Goal: Download file/media

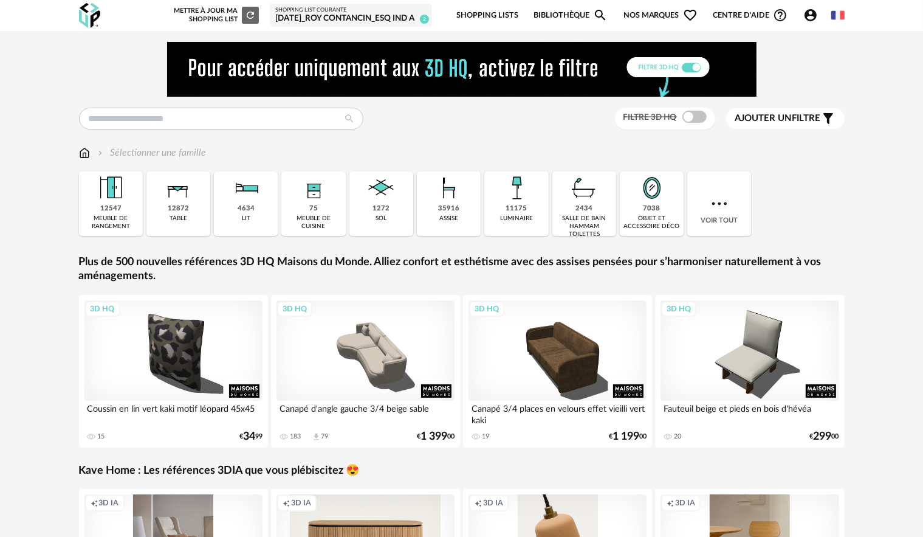
click at [454, 204] on div "35916" at bounding box center [448, 208] width 21 height 9
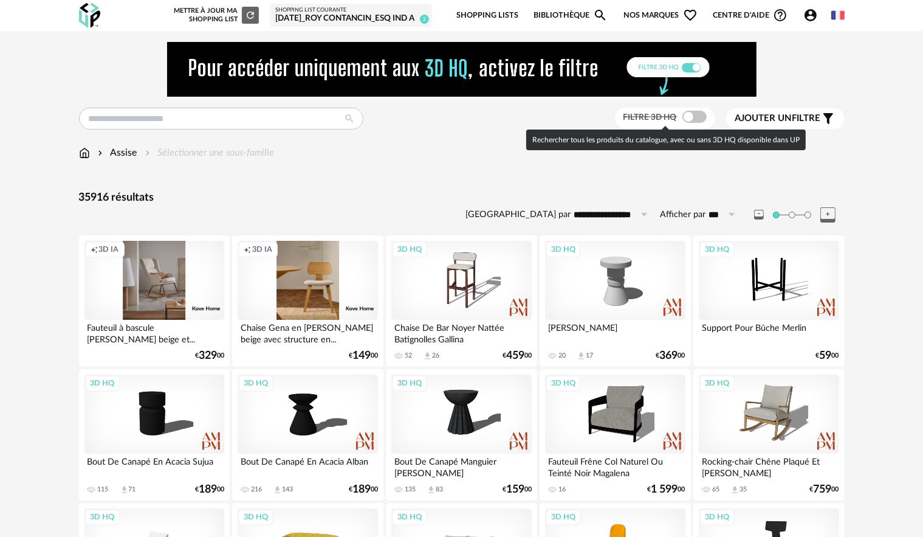
click at [693, 115] on span at bounding box center [694, 117] width 24 height 12
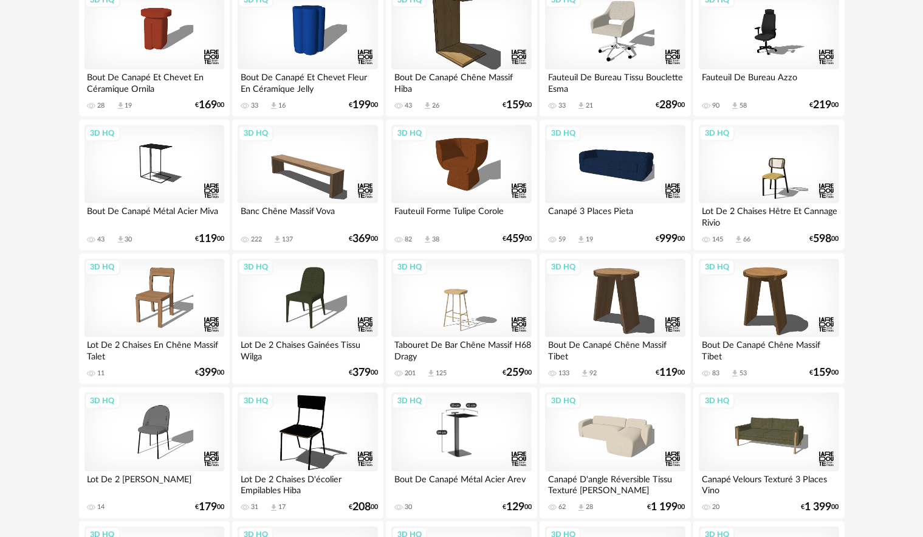
scroll to position [2453, 0]
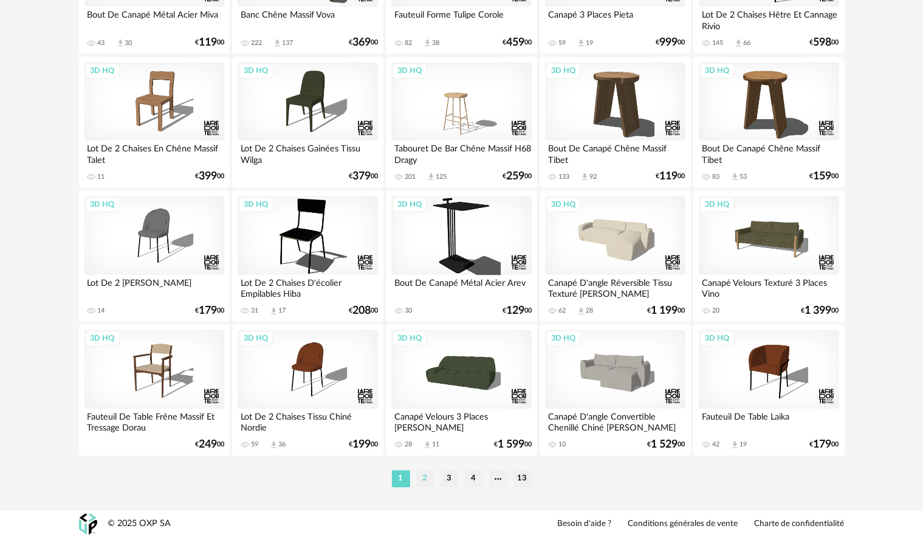
click at [421, 481] on li "2" at bounding box center [425, 478] width 18 height 17
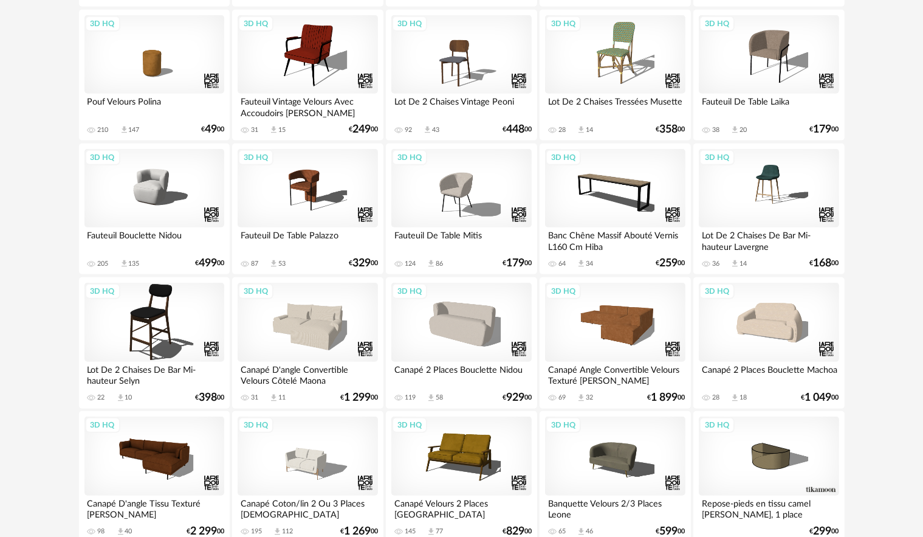
scroll to position [912, 0]
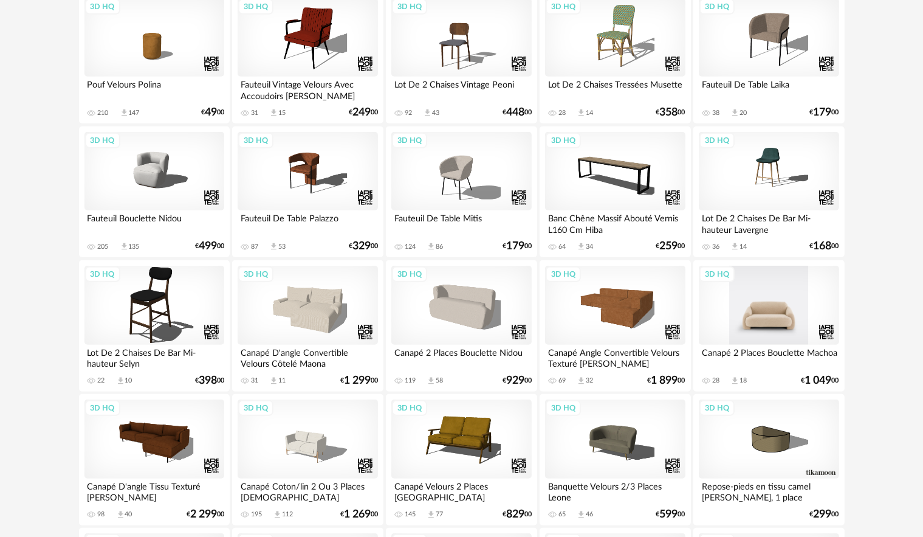
click at [782, 313] on div "3D HQ" at bounding box center [769, 305] width 140 height 79
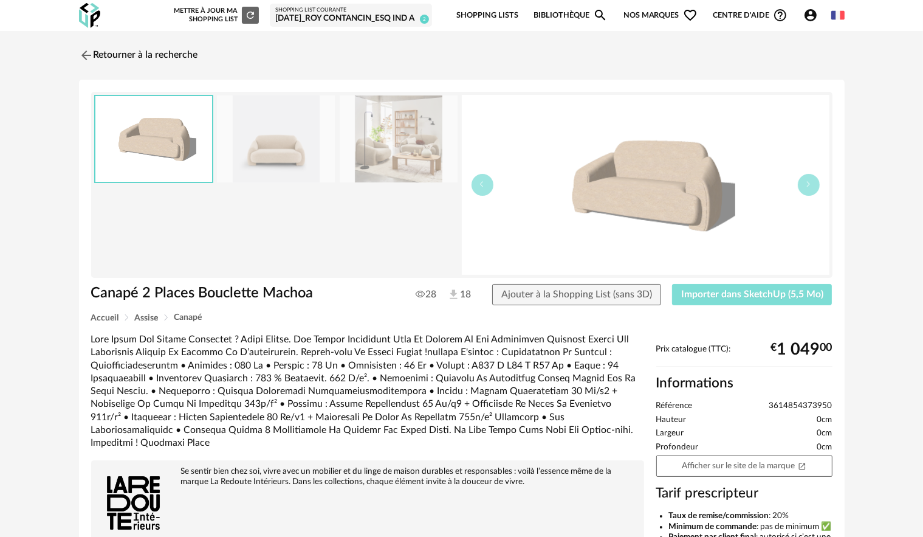
click at [753, 295] on span "Importer dans SketchUp (5,5 Mo)" at bounding box center [752, 294] width 142 height 10
click at [88, 53] on img at bounding box center [85, 55] width 18 height 18
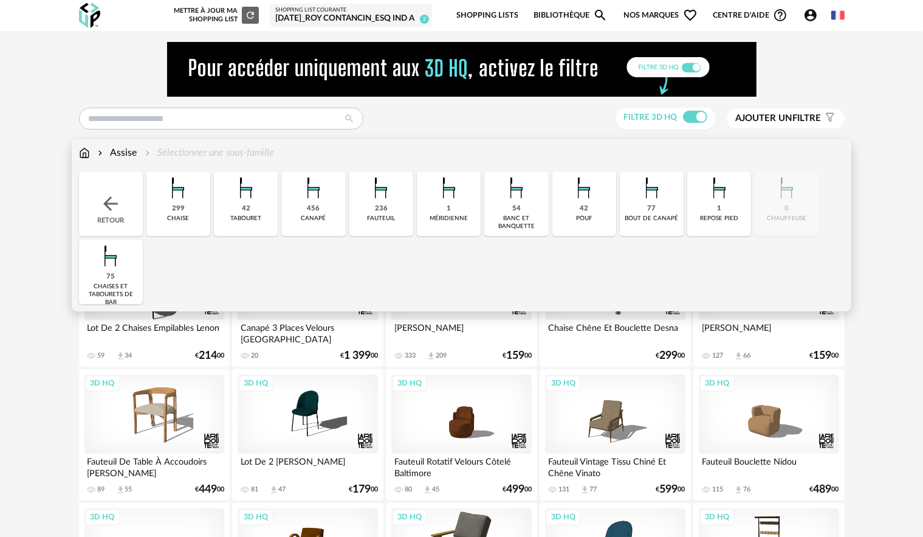
click at [122, 156] on div "Assise" at bounding box center [116, 153] width 42 height 14
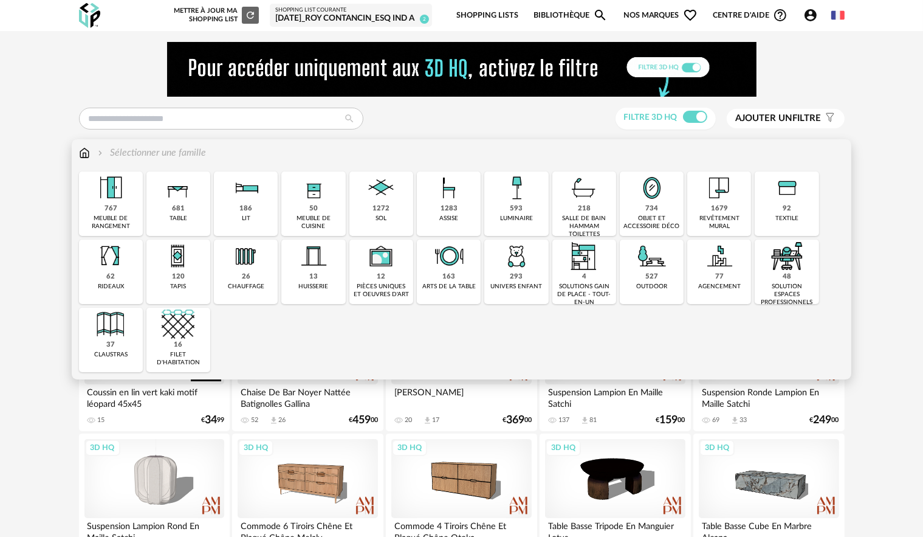
click at [185, 195] on img at bounding box center [178, 187] width 33 height 33
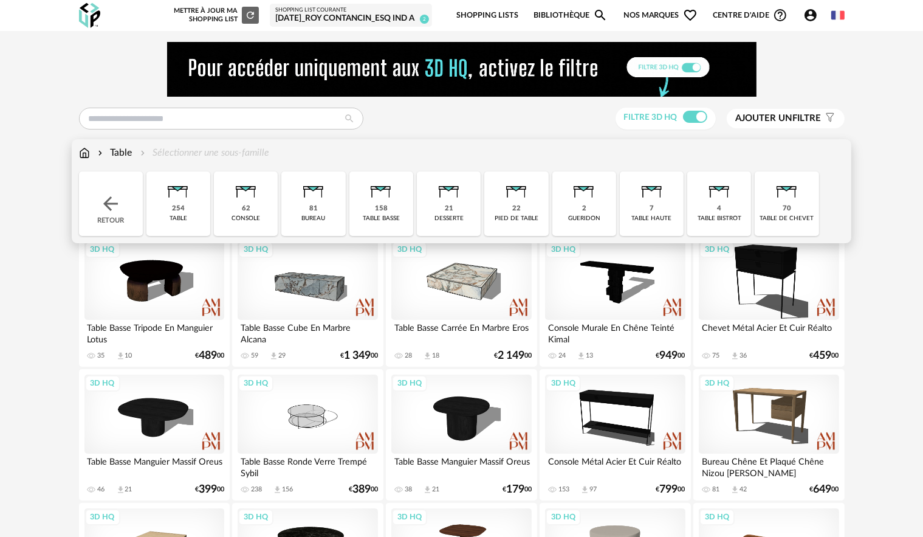
click at [399, 196] on div "158 table basse" at bounding box center [381, 203] width 64 height 64
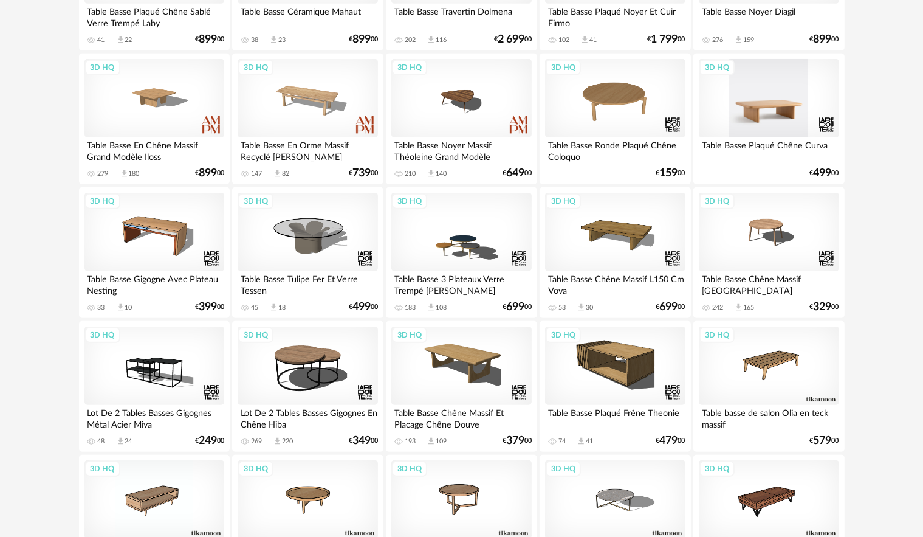
scroll to position [608, 0]
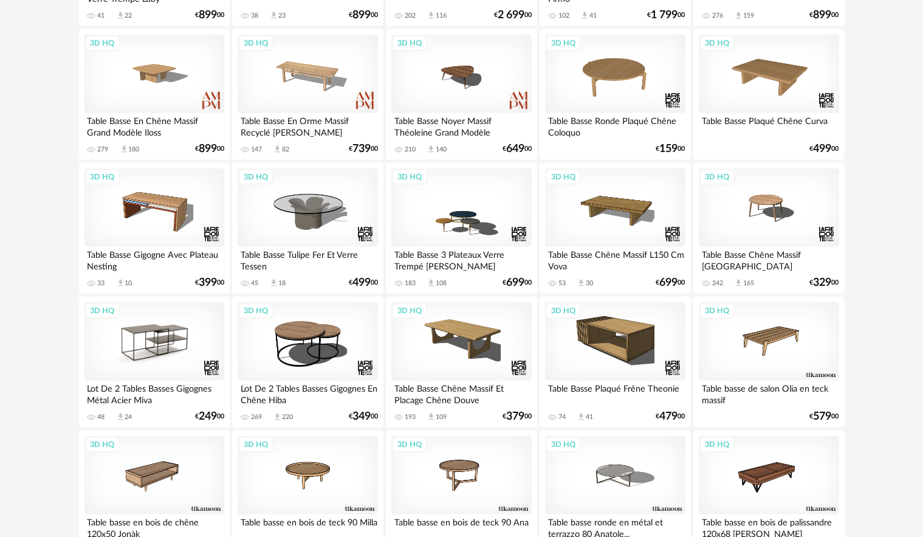
click at [192, 344] on div "3D HQ" at bounding box center [154, 341] width 140 height 79
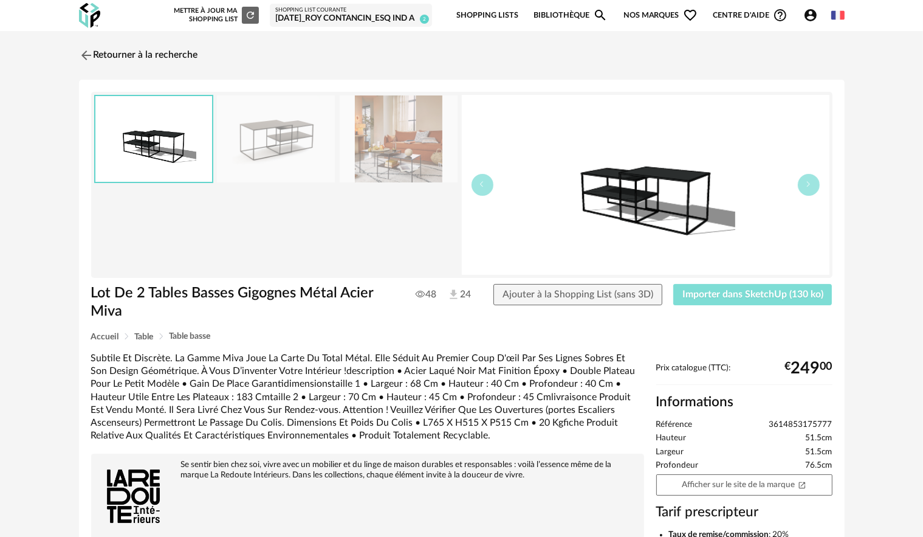
click at [771, 293] on span "Importer dans SketchUp (130 ko)" at bounding box center [752, 294] width 141 height 10
